Goal: Task Accomplishment & Management: Use online tool/utility

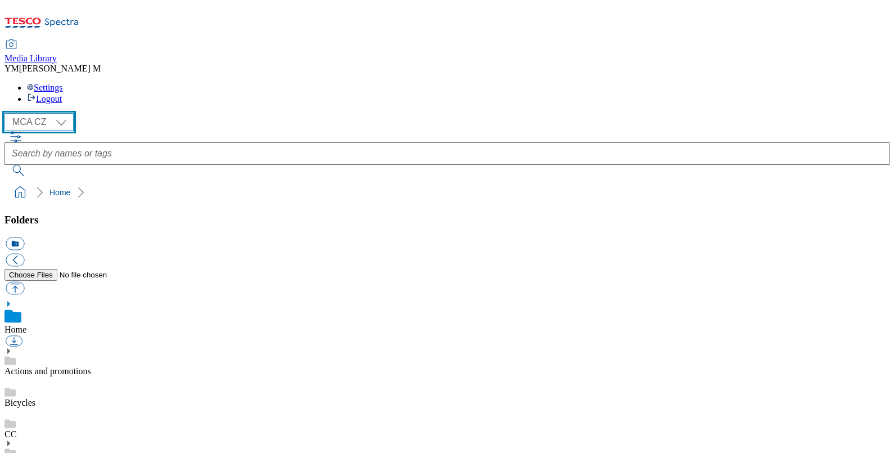
click at [65, 113] on select "MCA CZ MCA HU MCA SK MCA UK" at bounding box center [38, 122] width 69 height 18
select select "flare-mca-hu"
click at [7, 113] on select "MCA CZ MCA HU MCA SK MCA UK" at bounding box center [38, 122] width 69 height 18
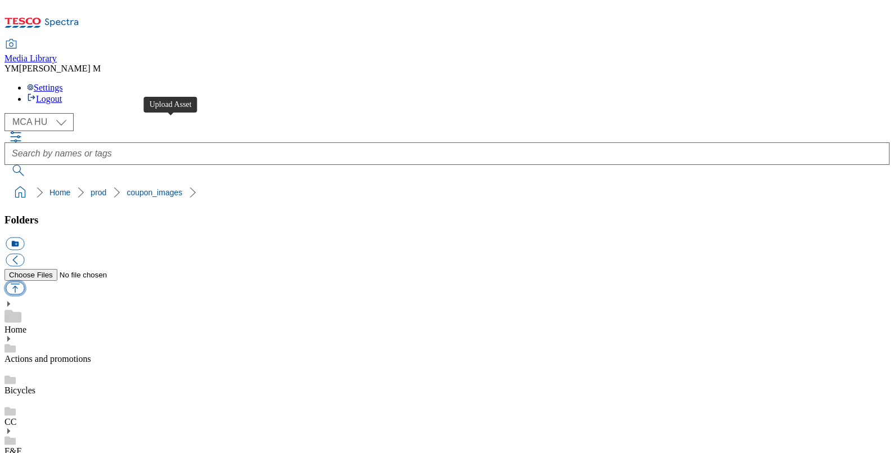
click at [24, 282] on button "button" at bounding box center [15, 288] width 19 height 13
